Goal: Transaction & Acquisition: Purchase product/service

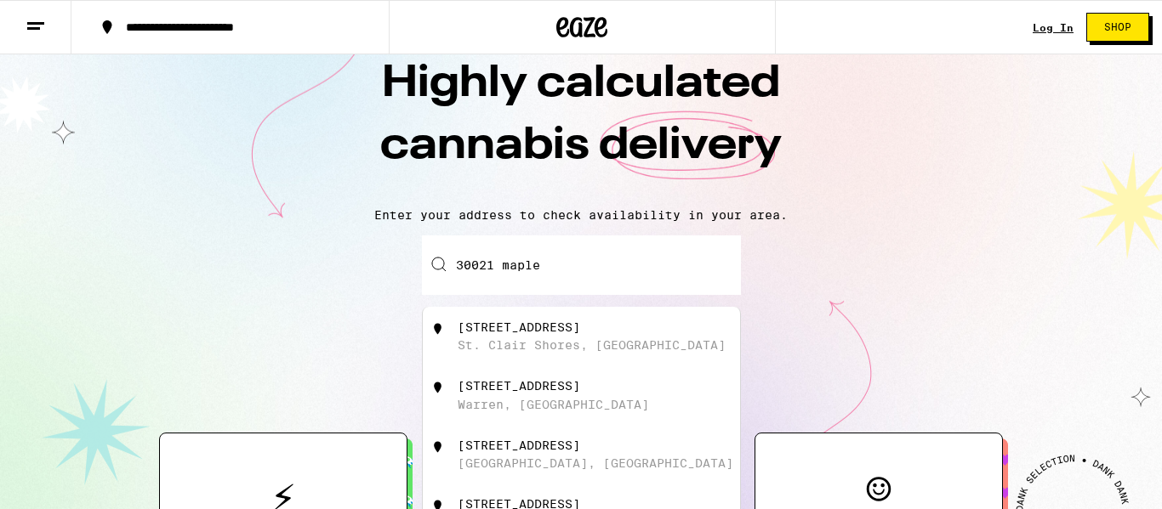
click at [573, 333] on div "[STREET_ADDRESS]" at bounding box center [519, 328] width 122 height 14
type input "[STREET_ADDRESS]"
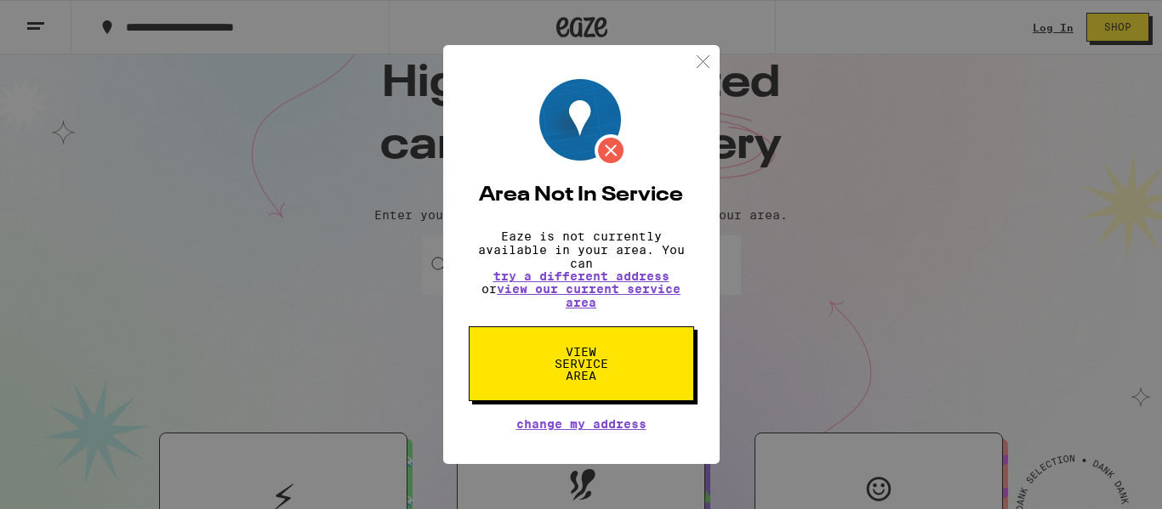
click at [588, 344] on div "Area Not In Service Eaze is not currently available in your area. You can try a…" at bounding box center [581, 254] width 1162 height 509
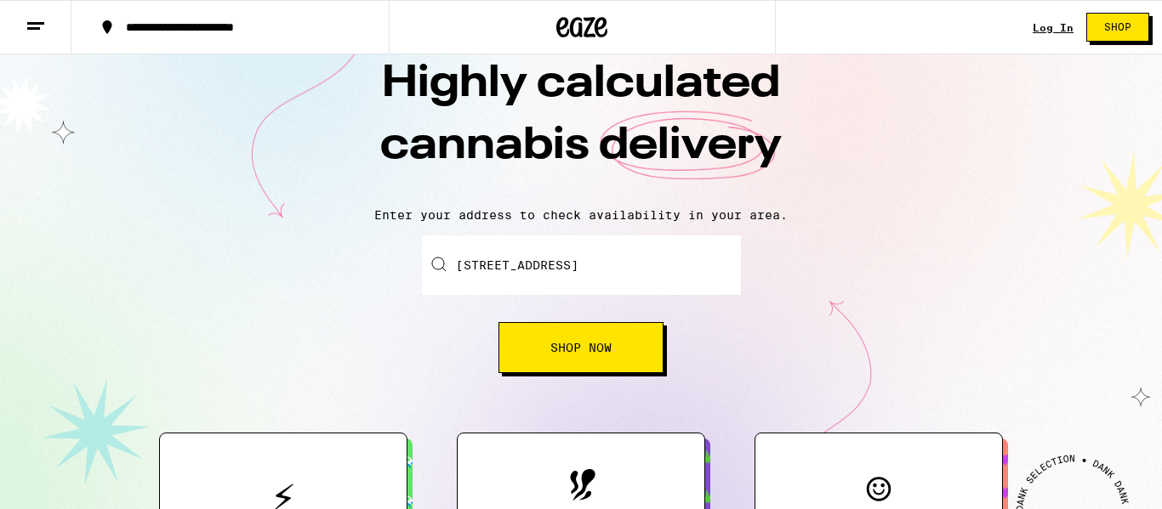
click at [588, 342] on span "Shop Now" at bounding box center [580, 348] width 61 height 12
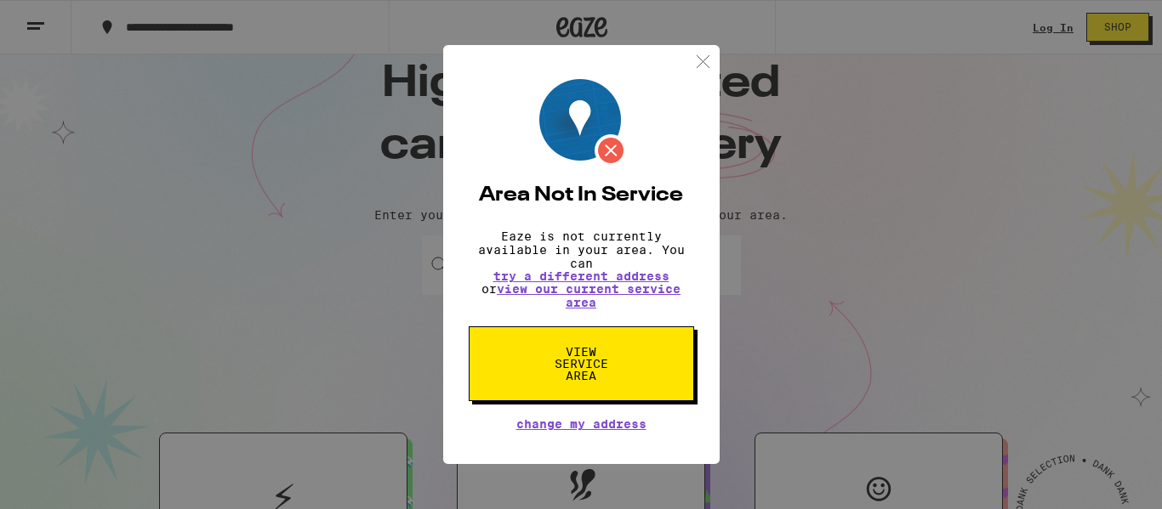
click at [696, 55] on img at bounding box center [702, 61] width 21 height 21
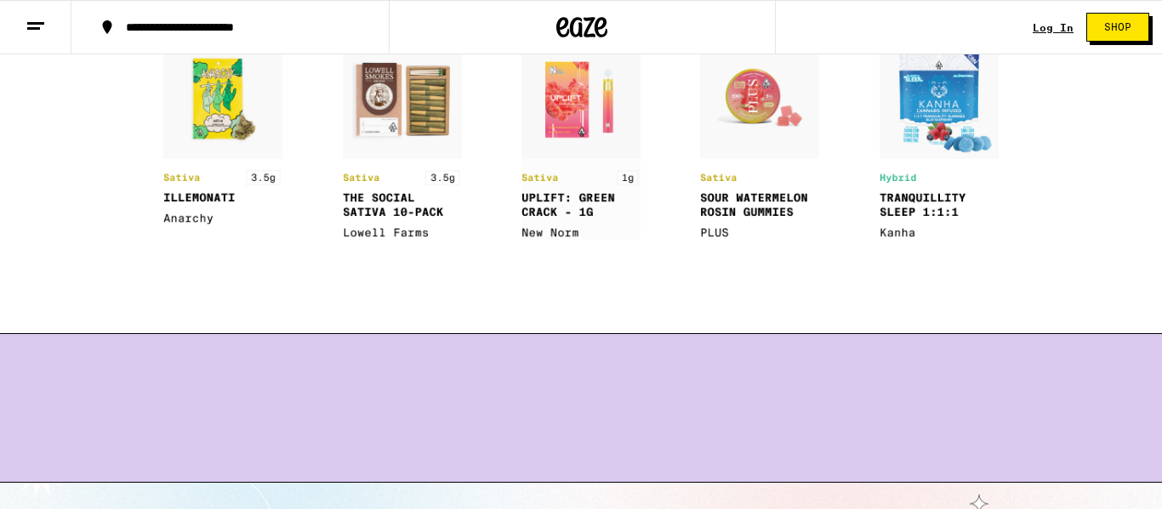
scroll to position [1350, 0]
